Goal: Task Accomplishment & Management: Complete application form

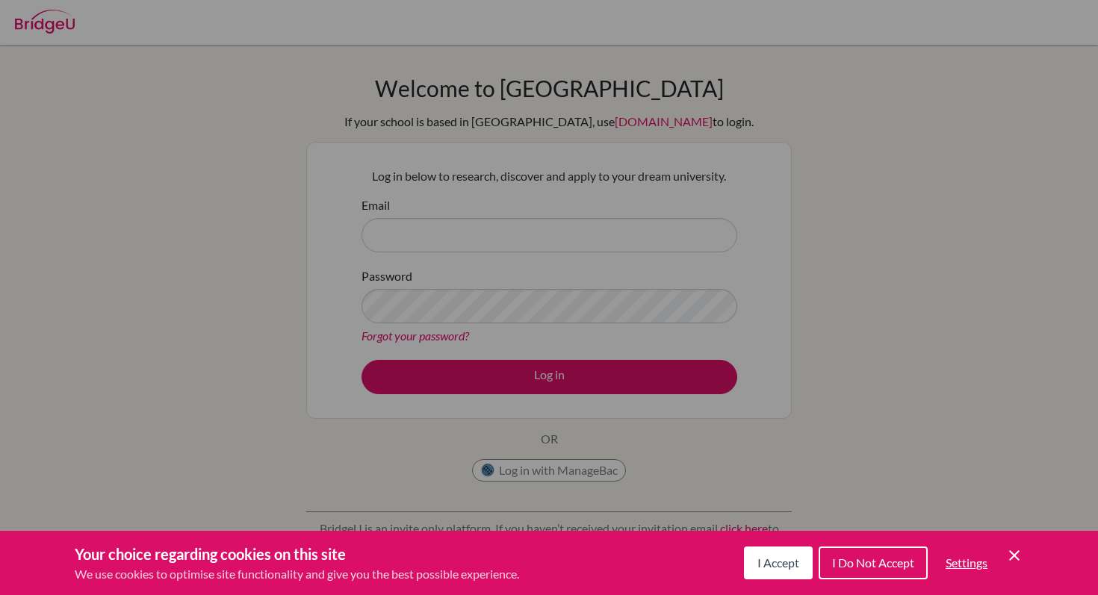
click at [772, 563] on span "I Accept" at bounding box center [778, 563] width 42 height 14
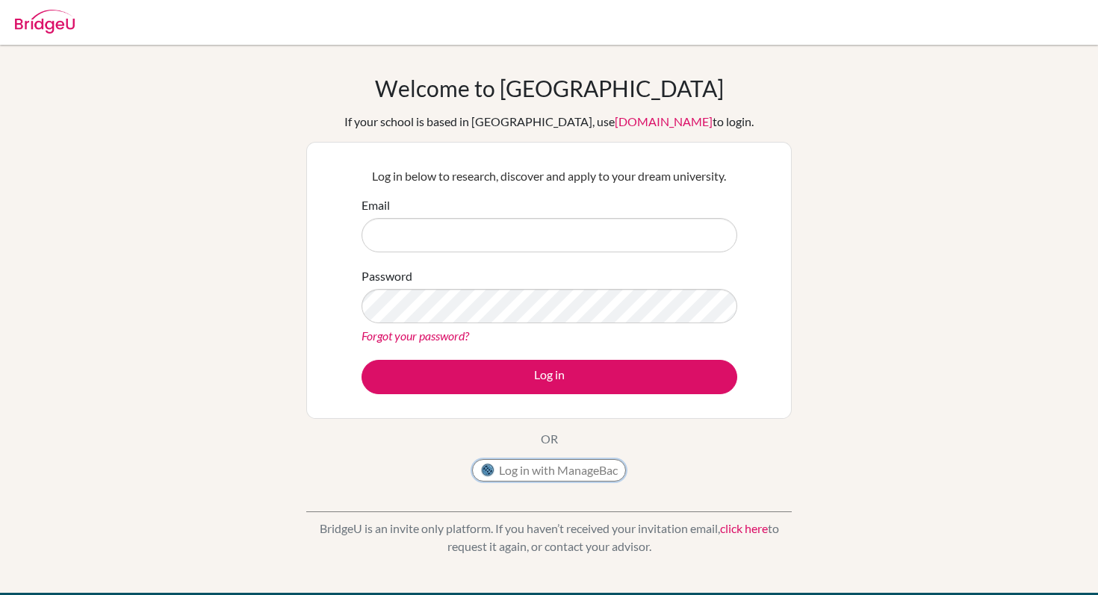
click at [500, 471] on button "Log in with ManageBac" at bounding box center [549, 470] width 154 height 22
click at [758, 527] on link "click here" at bounding box center [744, 528] width 48 height 14
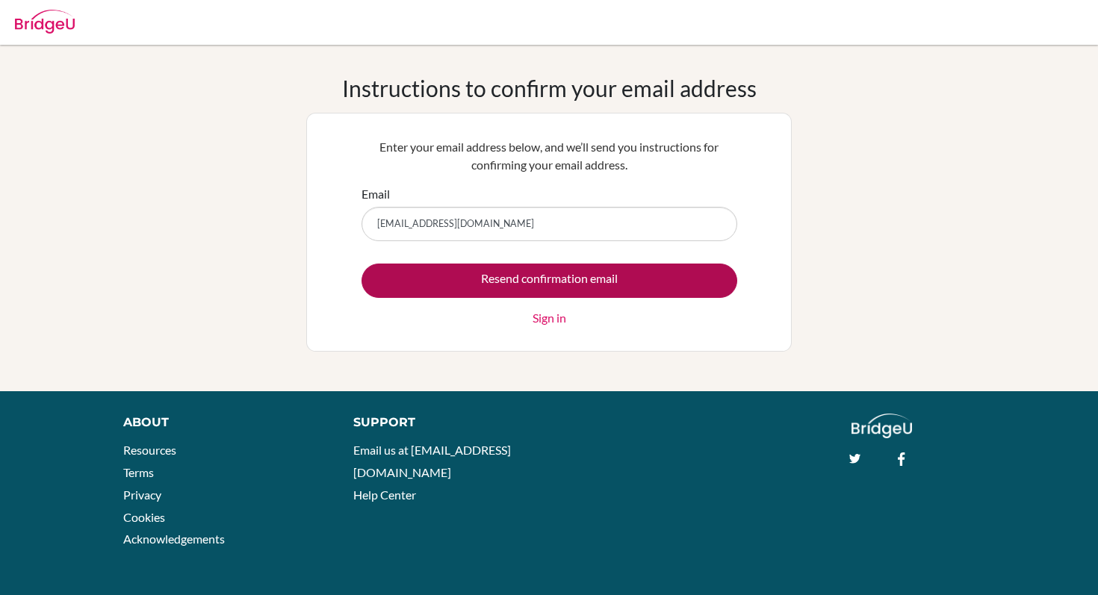
type input "[EMAIL_ADDRESS][DOMAIN_NAME]"
click at [514, 278] on input "Resend confirmation email" at bounding box center [550, 281] width 376 height 34
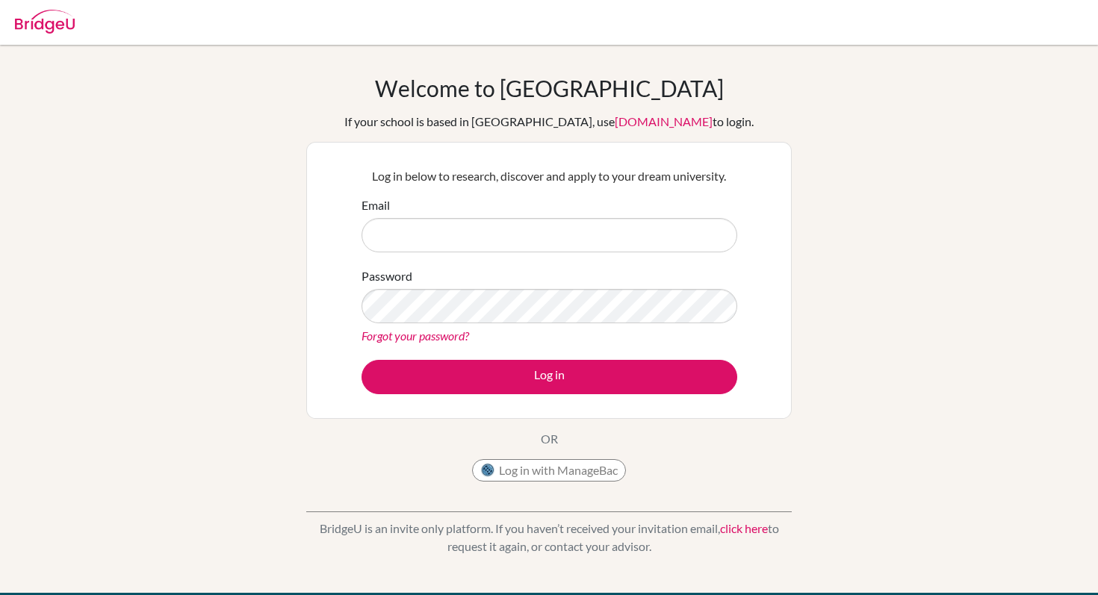
click at [760, 528] on link "click here" at bounding box center [744, 528] width 48 height 14
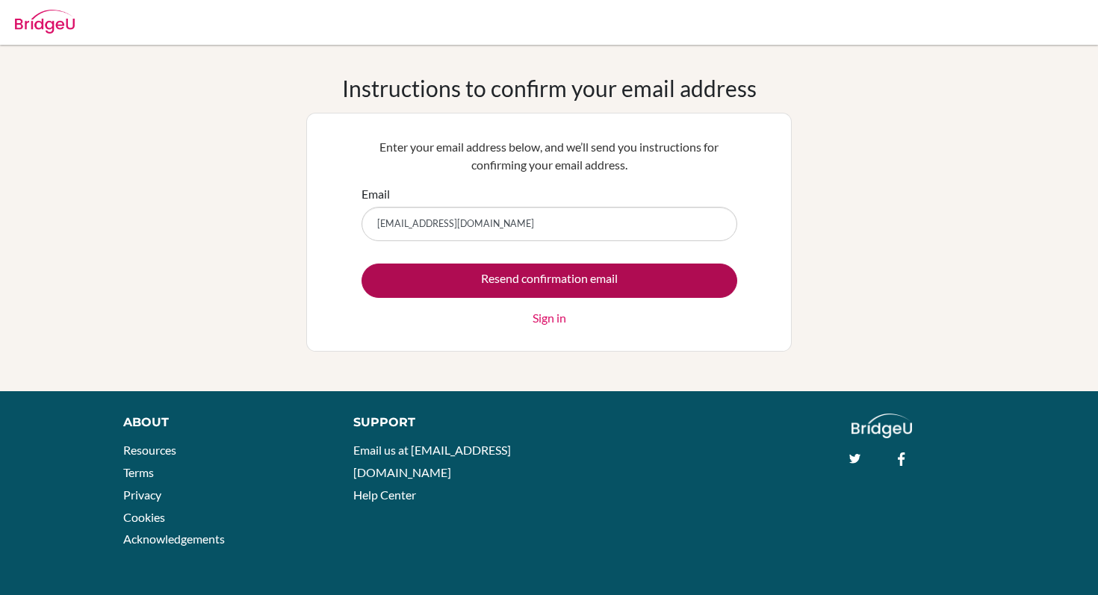
type input "DIAB250471@diabstudents.com"
click at [486, 293] on input "Resend confirmation email" at bounding box center [550, 281] width 376 height 34
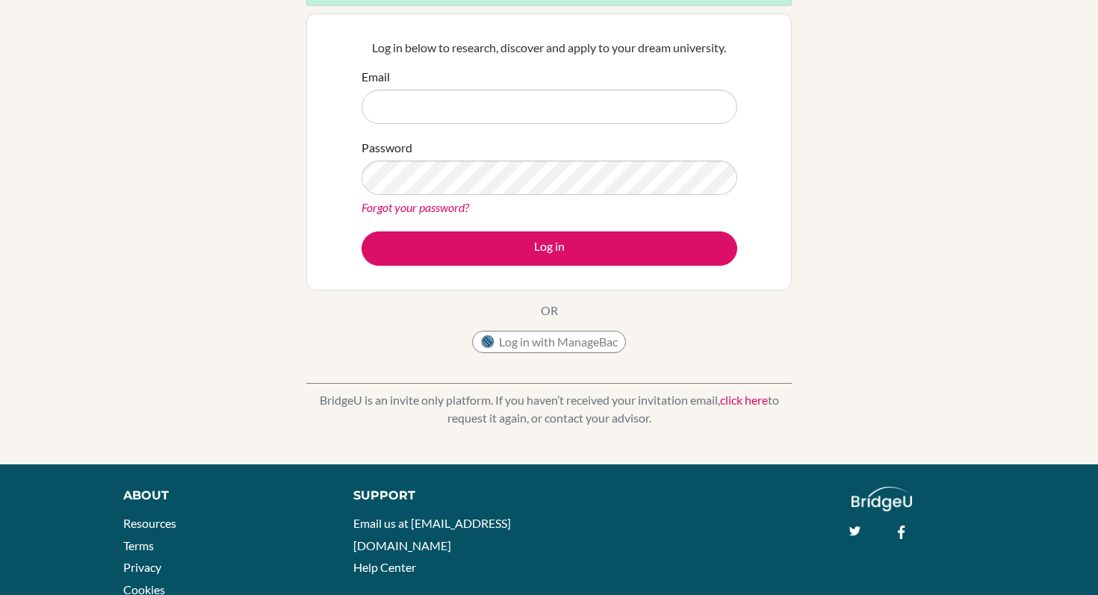
scroll to position [257, 0]
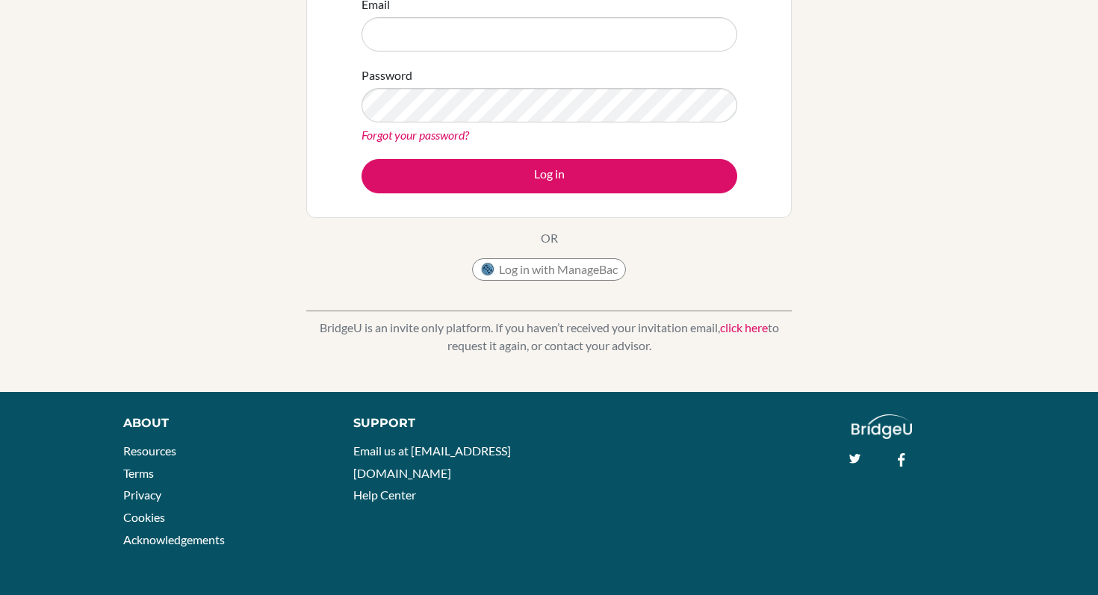
click at [751, 327] on link "click here" at bounding box center [744, 327] width 48 height 14
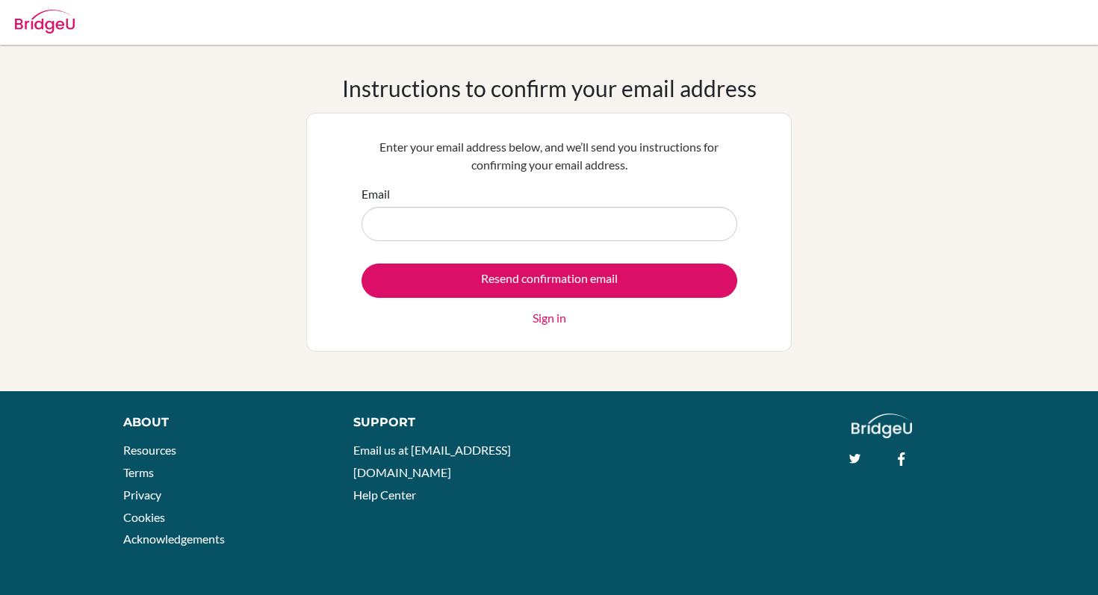
click at [542, 219] on input "Email" at bounding box center [550, 224] width 376 height 34
type input "[EMAIL_ADDRESS][DOMAIN_NAME]"
click at [545, 326] on link "Sign in" at bounding box center [550, 318] width 34 height 18
